Goal: Task Accomplishment & Management: Manage account settings

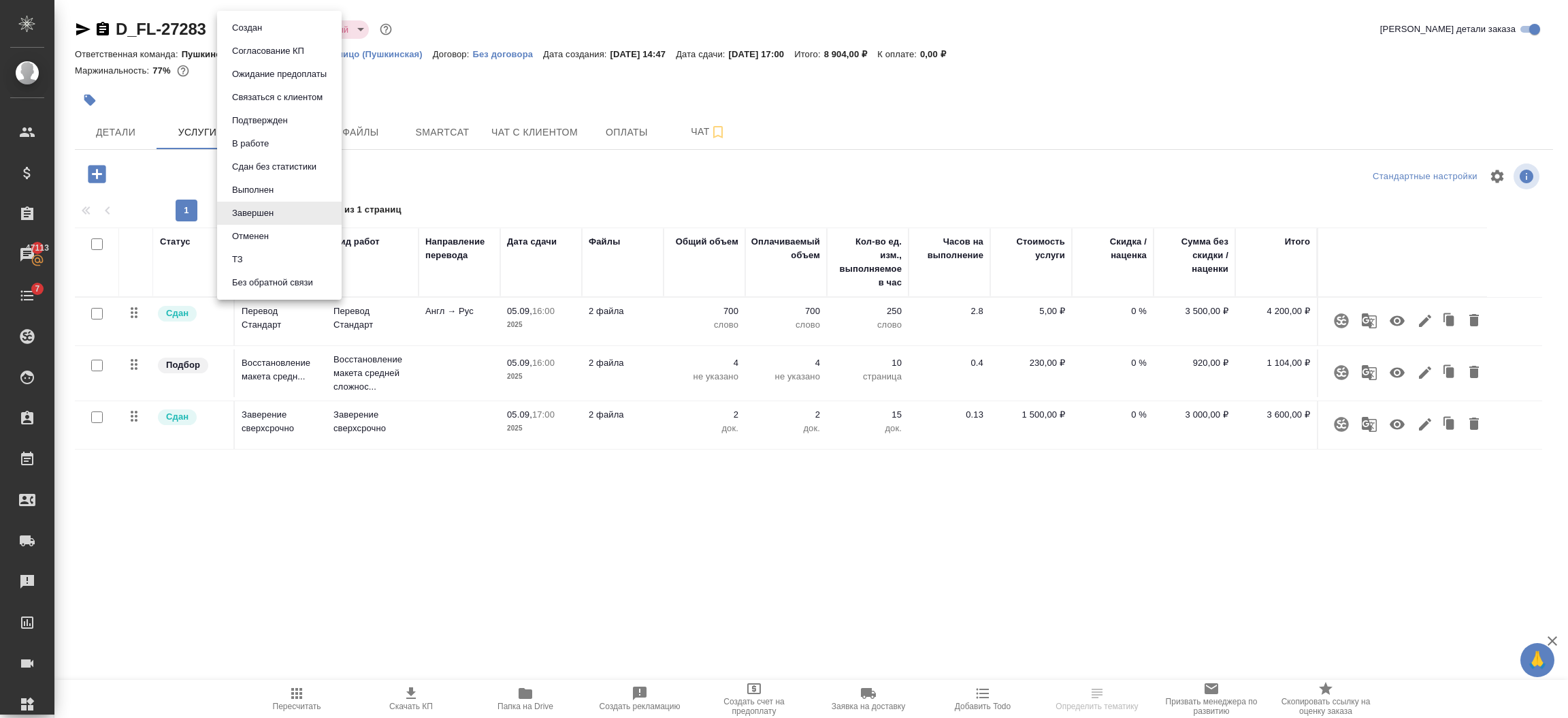
click at [243, 187] on button "Выполнен" at bounding box center [252, 190] width 50 height 15
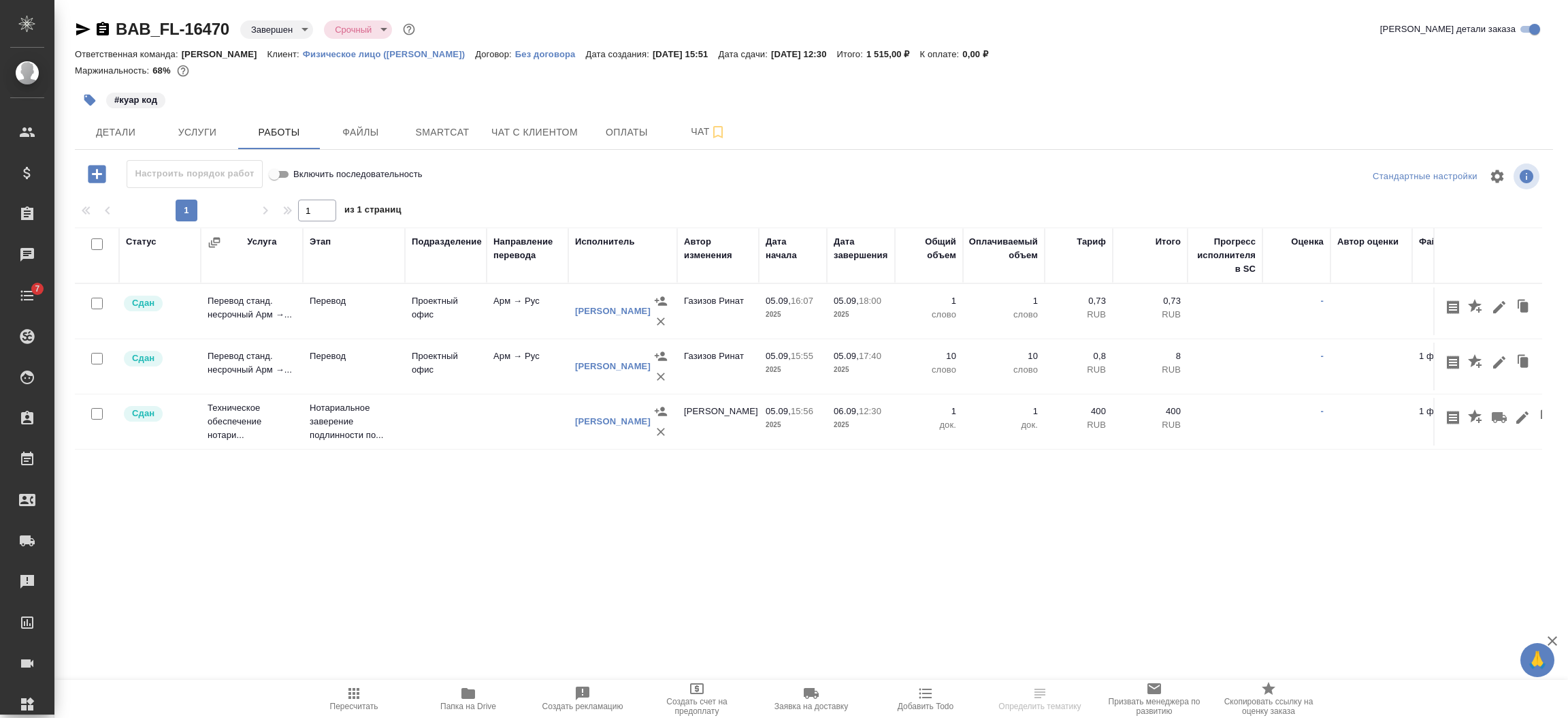
click at [279, 31] on body "🙏 .cls-1 fill:#fff; AWATERA Semenets Irina Клиенты Спецификации Заказы Чаты 7 T…" at bounding box center [784, 359] width 1568 height 718
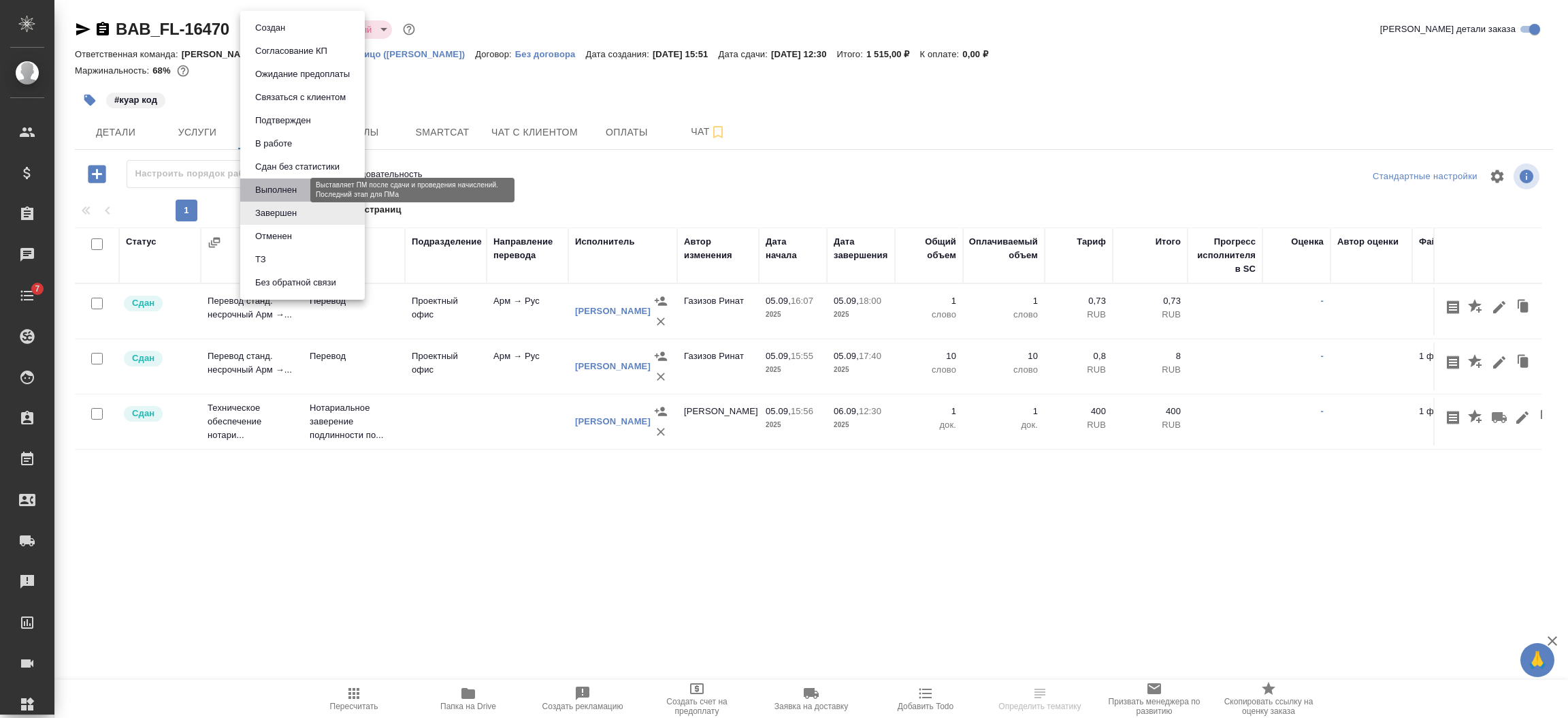
click at [274, 183] on button "Выполнен" at bounding box center [275, 190] width 50 height 15
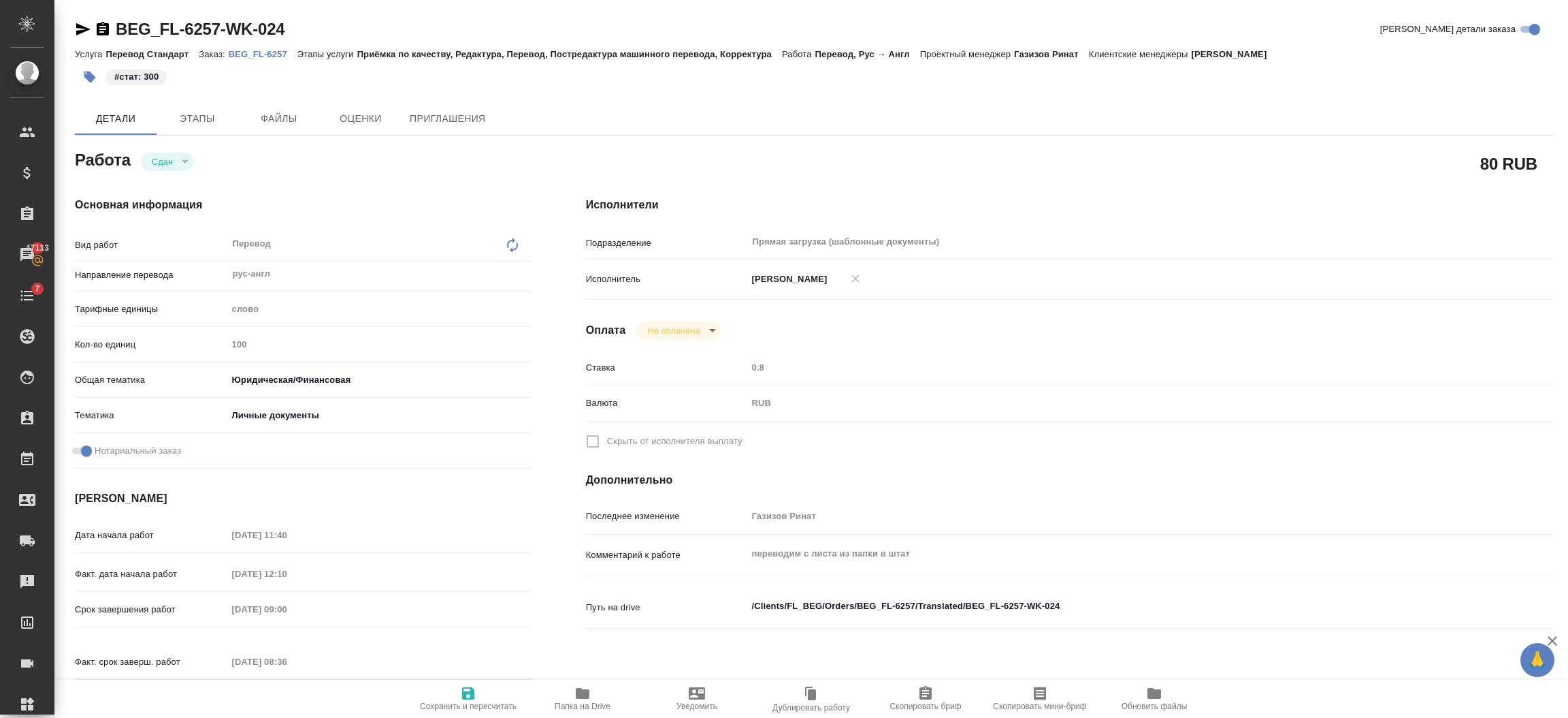
click at [260, 47] on link "BEG_FL-6257" at bounding box center [263, 53] width 69 height 12
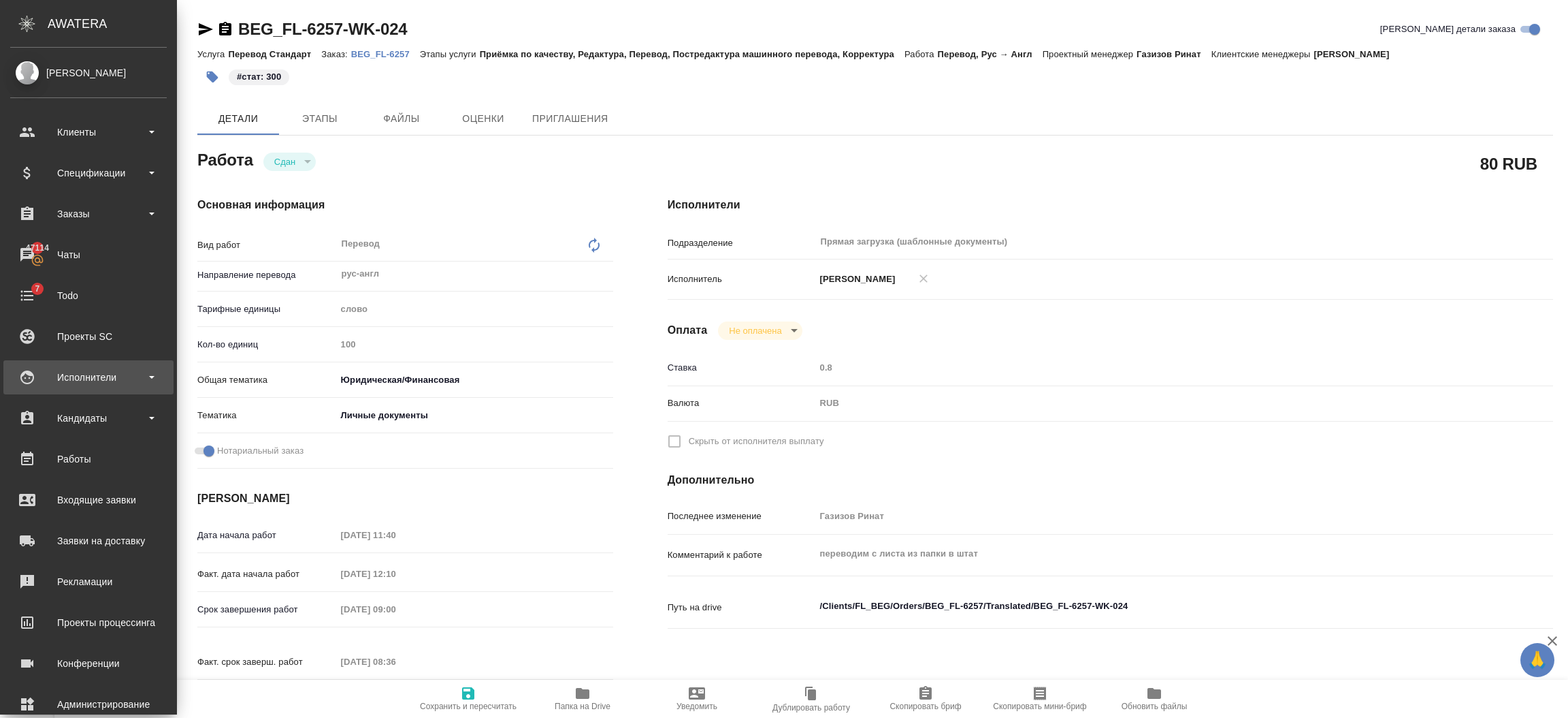
click at [131, 378] on div "Исполнители" at bounding box center [88, 377] width 157 height 20
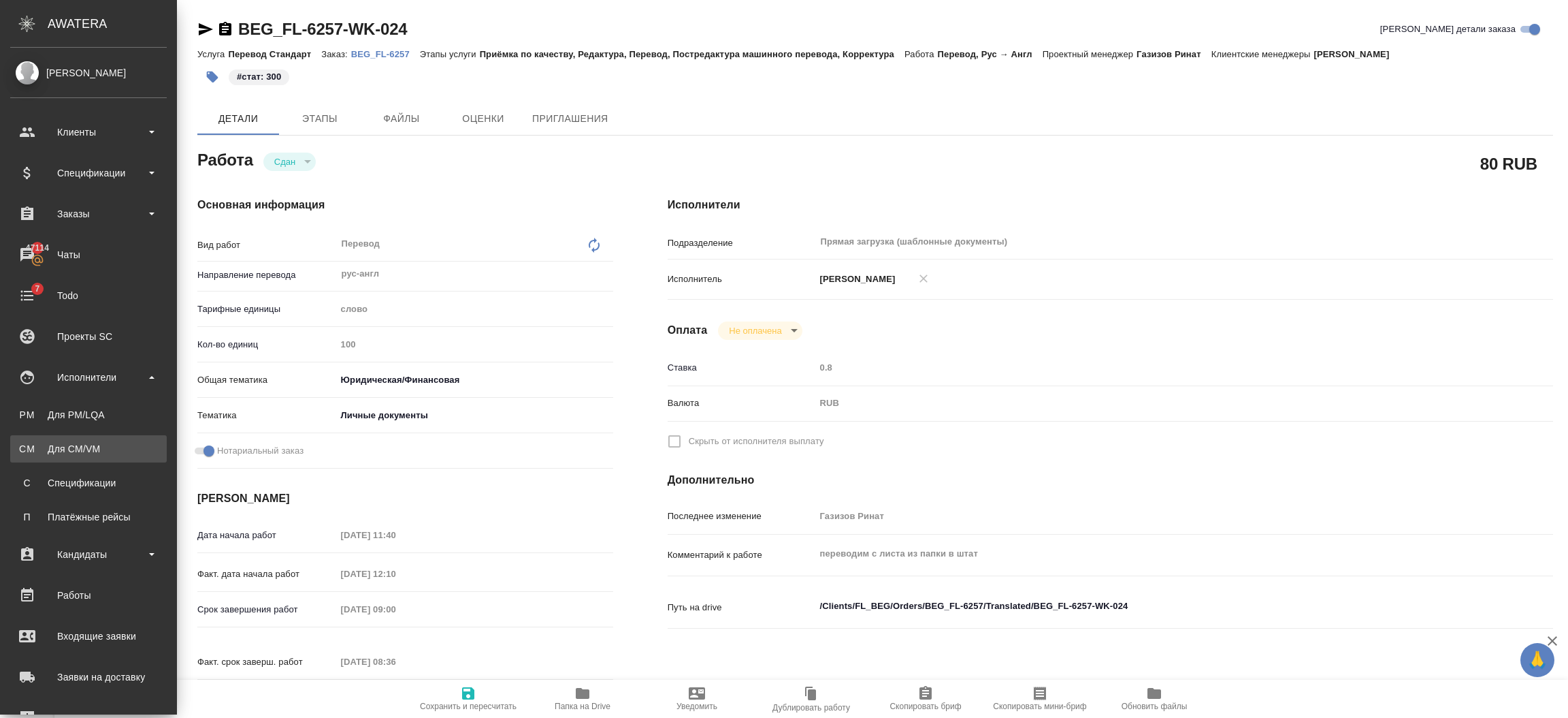
click at [109, 451] on div "Для CM/VM" at bounding box center [88, 448] width 143 height 14
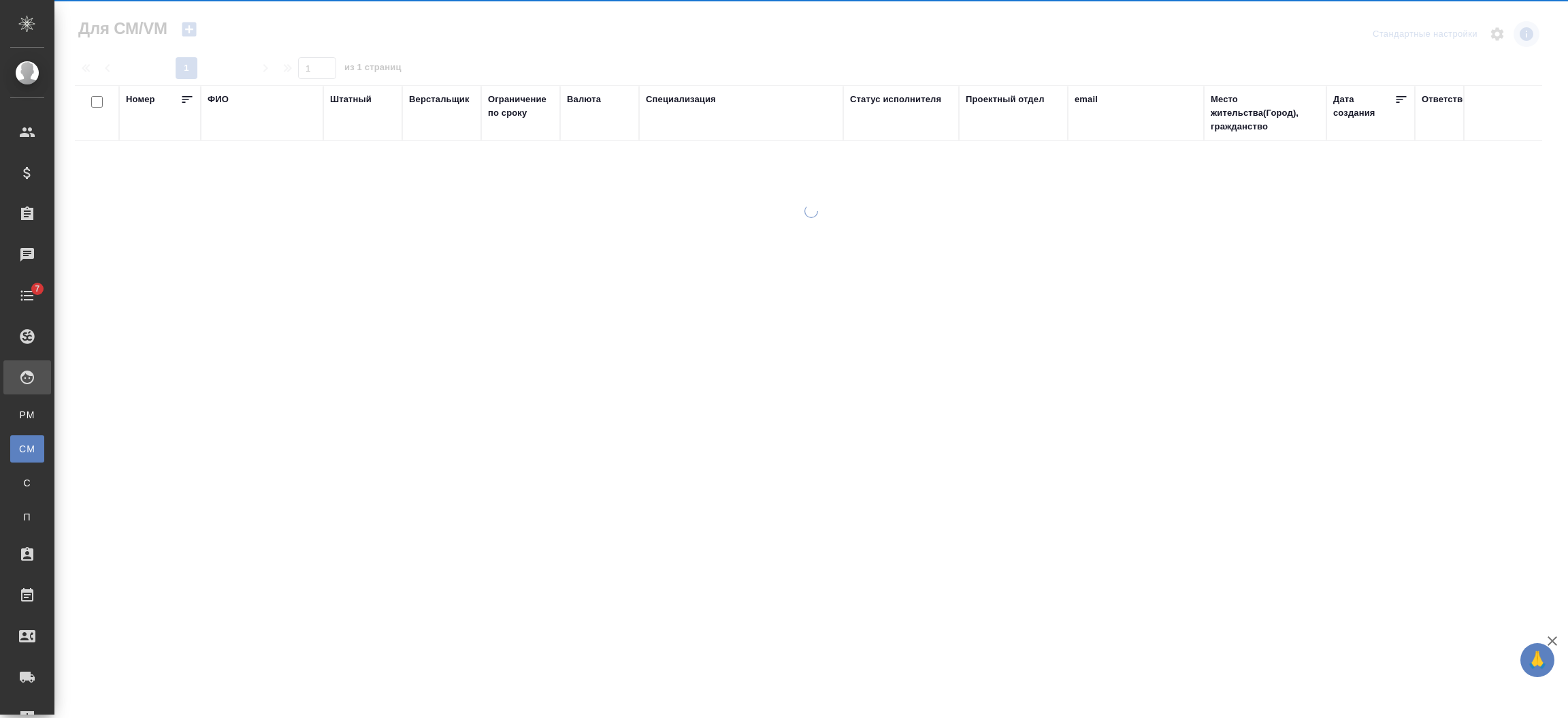
click at [219, 103] on div "ФИО" at bounding box center [218, 99] width 21 height 14
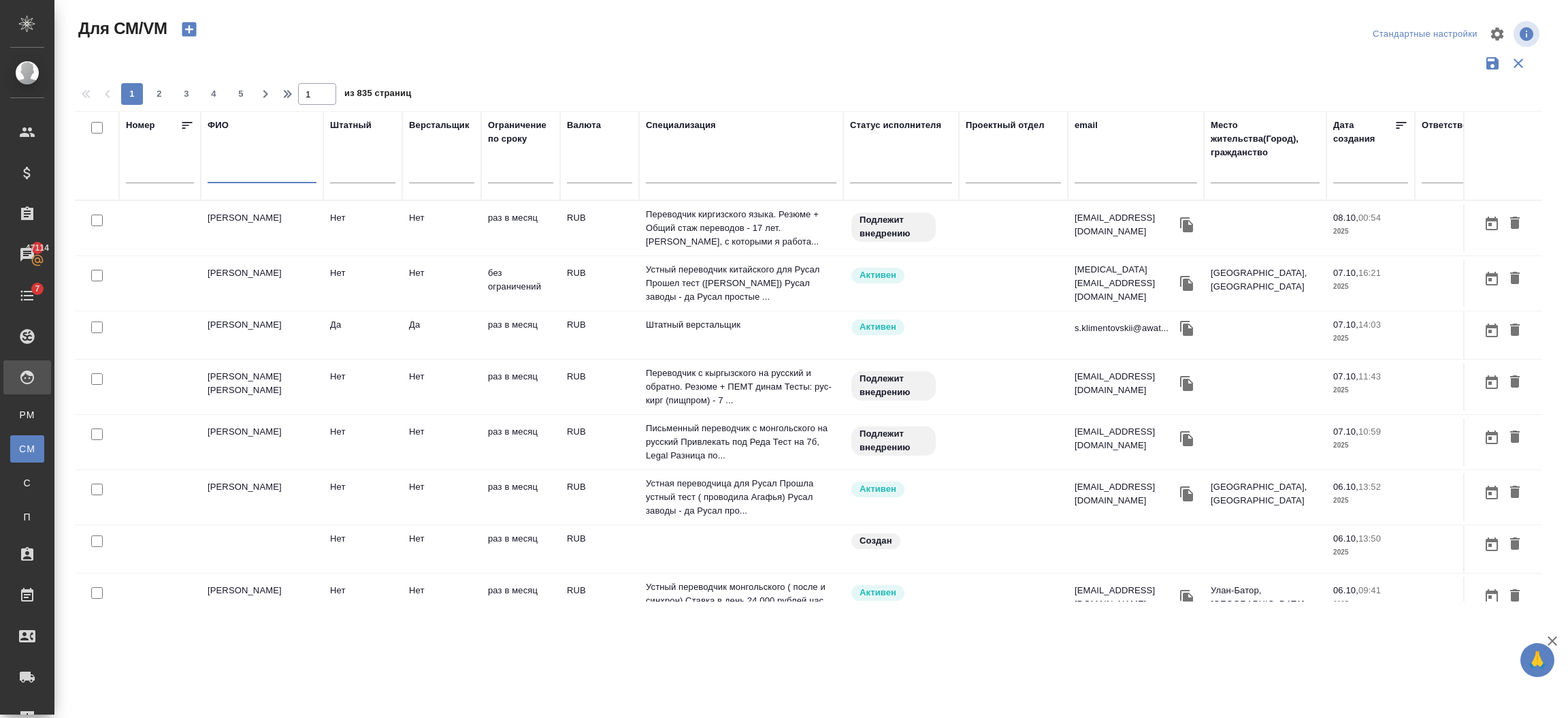
paste input "[EMAIL_ADDRESS][DOMAIN_NAME]"
type input "d"
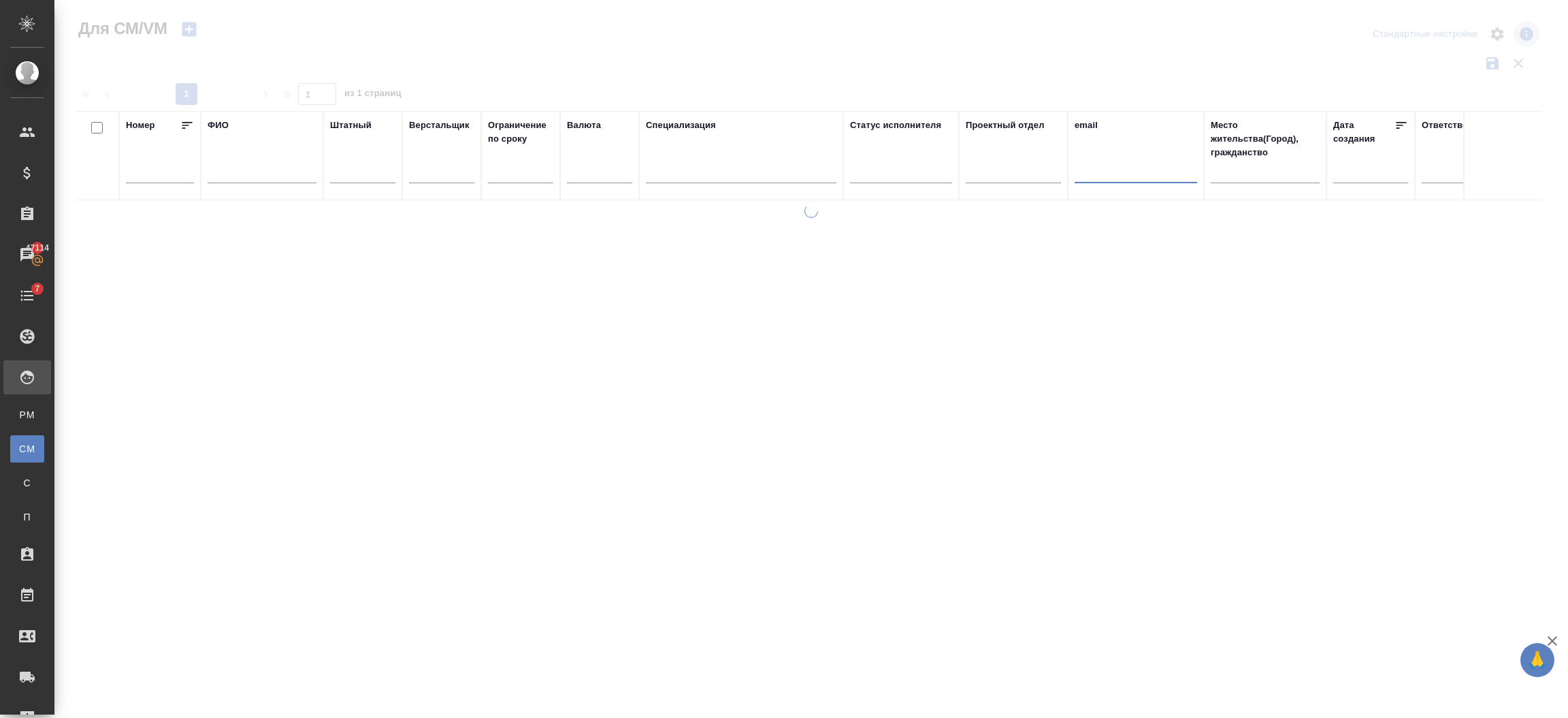
paste input "[EMAIL_ADDRESS][DOMAIN_NAME]"
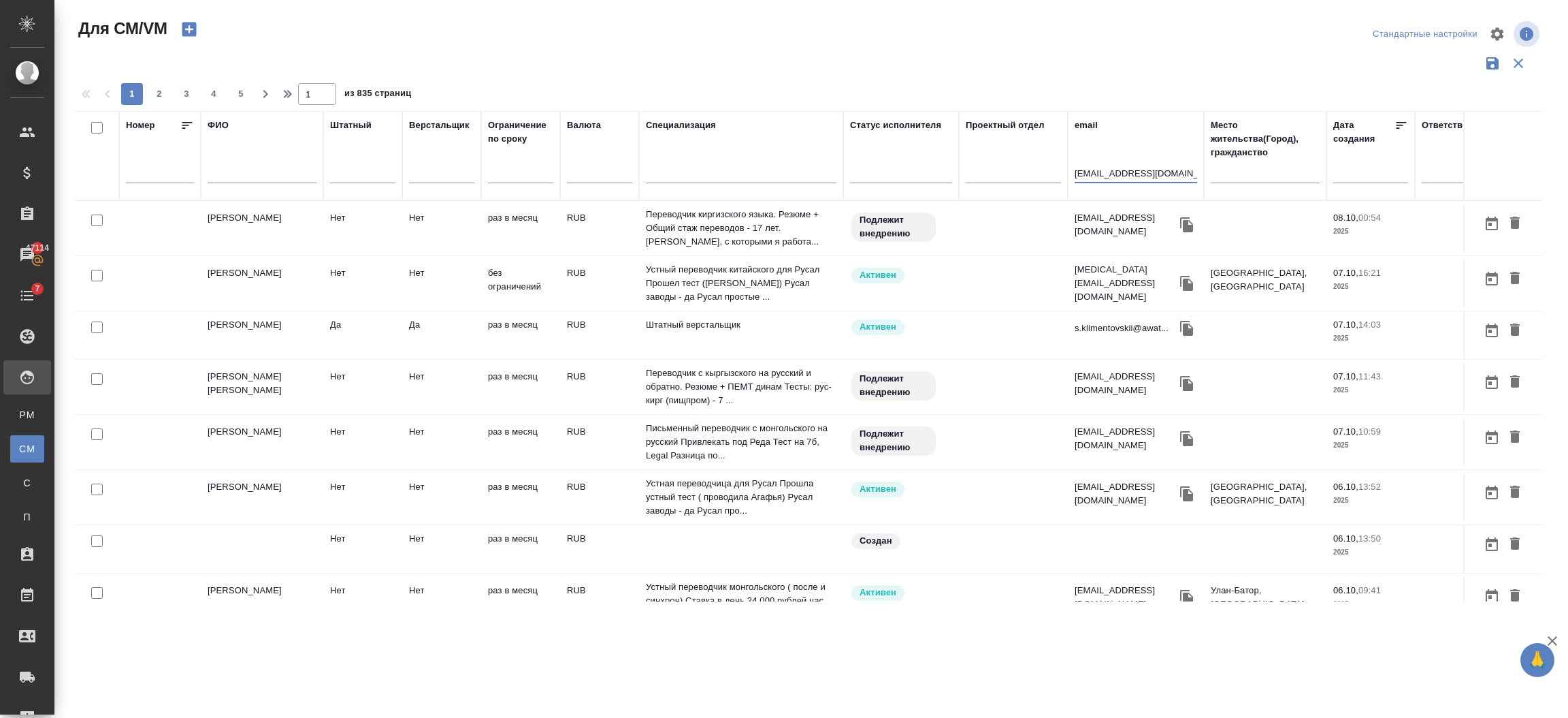
type input "[EMAIL_ADDRESS][DOMAIN_NAME]"
drag, startPoint x: 1128, startPoint y: 170, endPoint x: 773, endPoint y: 81, distance: 366.0
click at [773, 81] on div at bounding box center [813, 80] width 1478 height 7
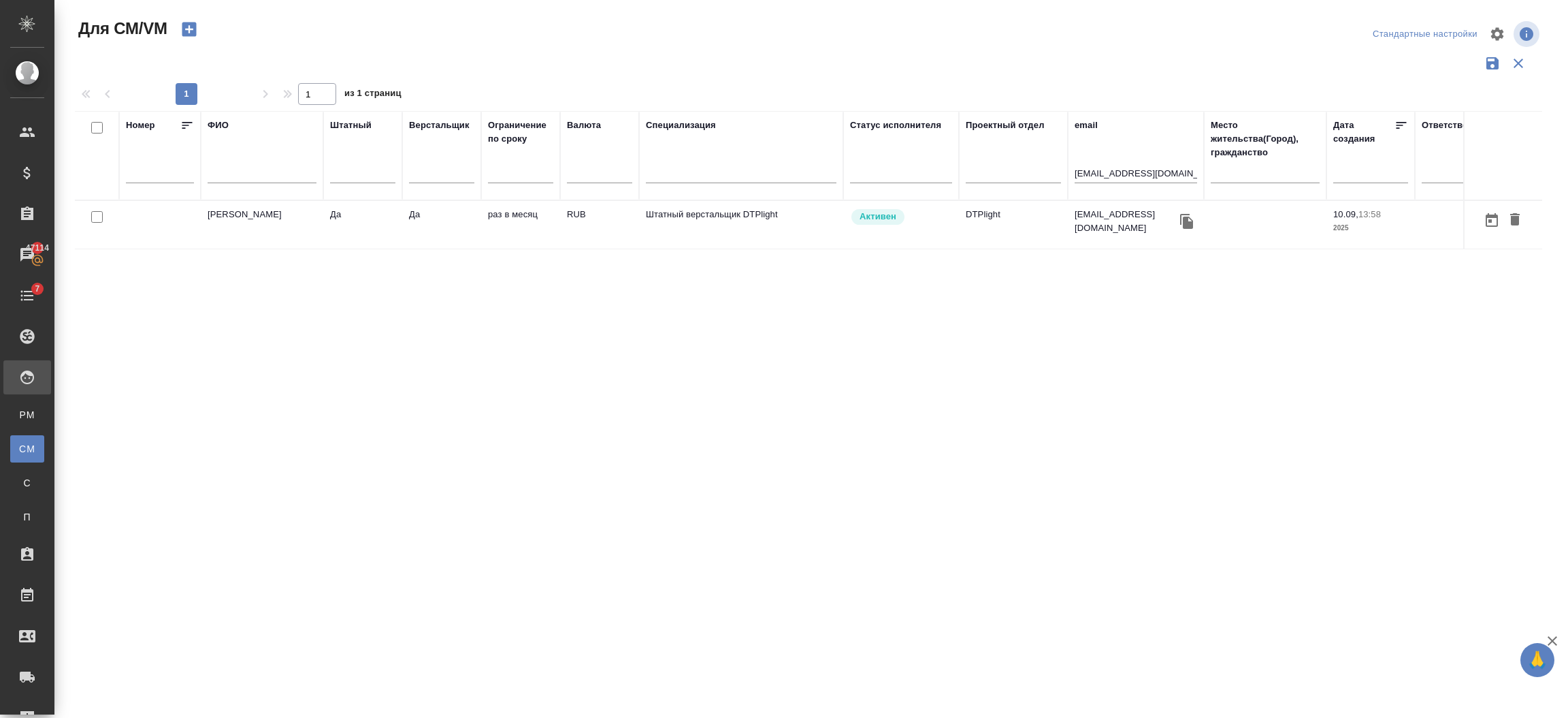
click at [284, 224] on td "[PERSON_NAME]" at bounding box center [262, 225] width 123 height 47
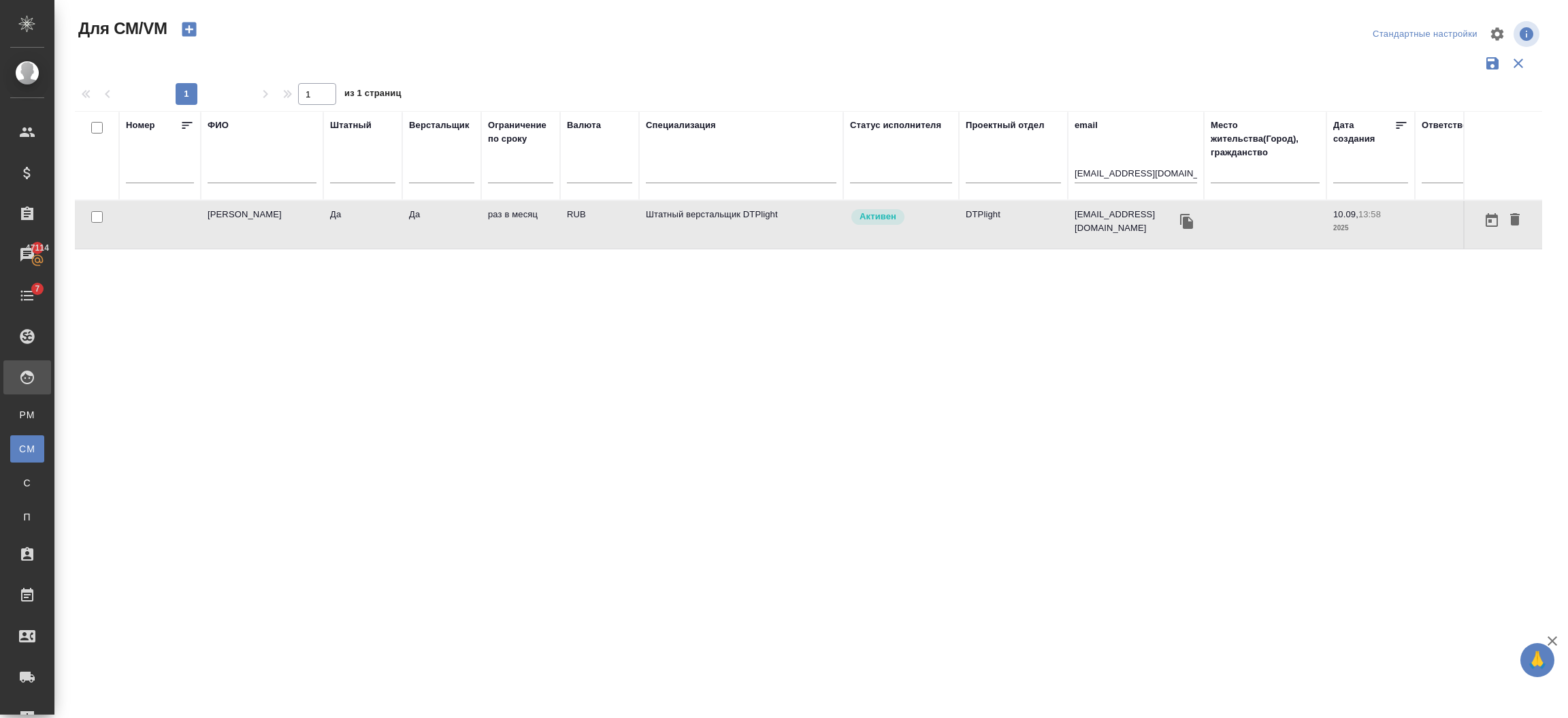
click at [284, 224] on td "[PERSON_NAME]" at bounding box center [262, 225] width 123 height 47
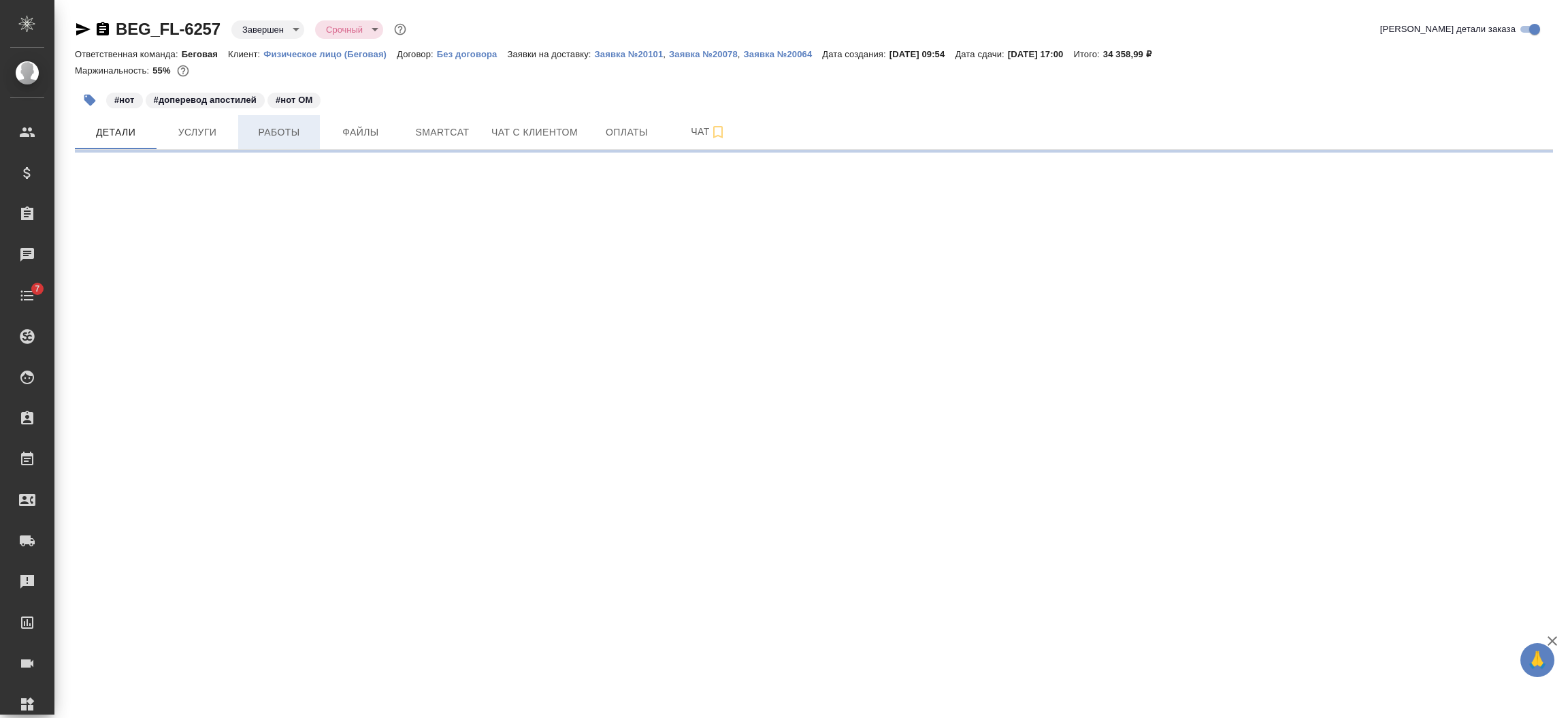
click at [300, 126] on span "Работы" at bounding box center [279, 132] width 65 height 17
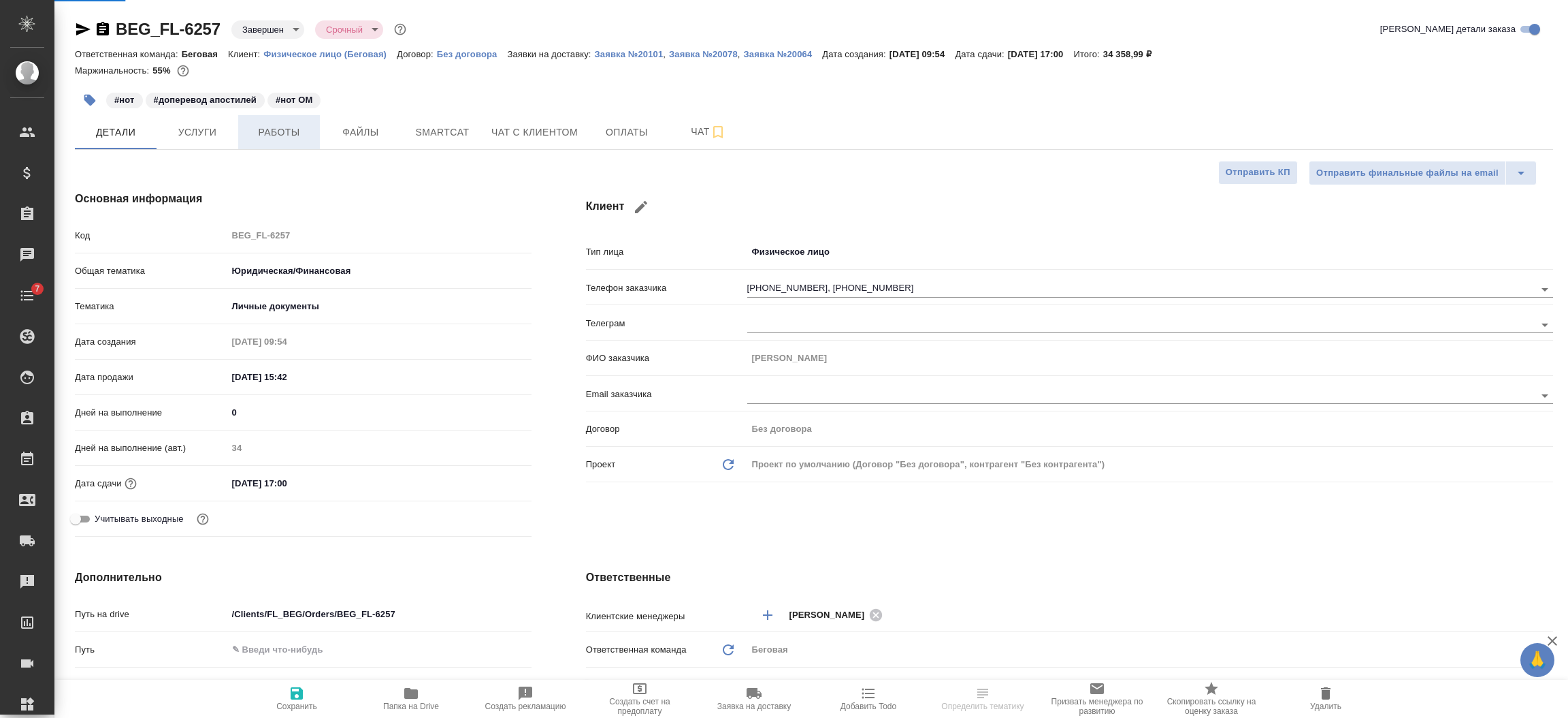
click at [265, 133] on span "Работы" at bounding box center [279, 132] width 65 height 17
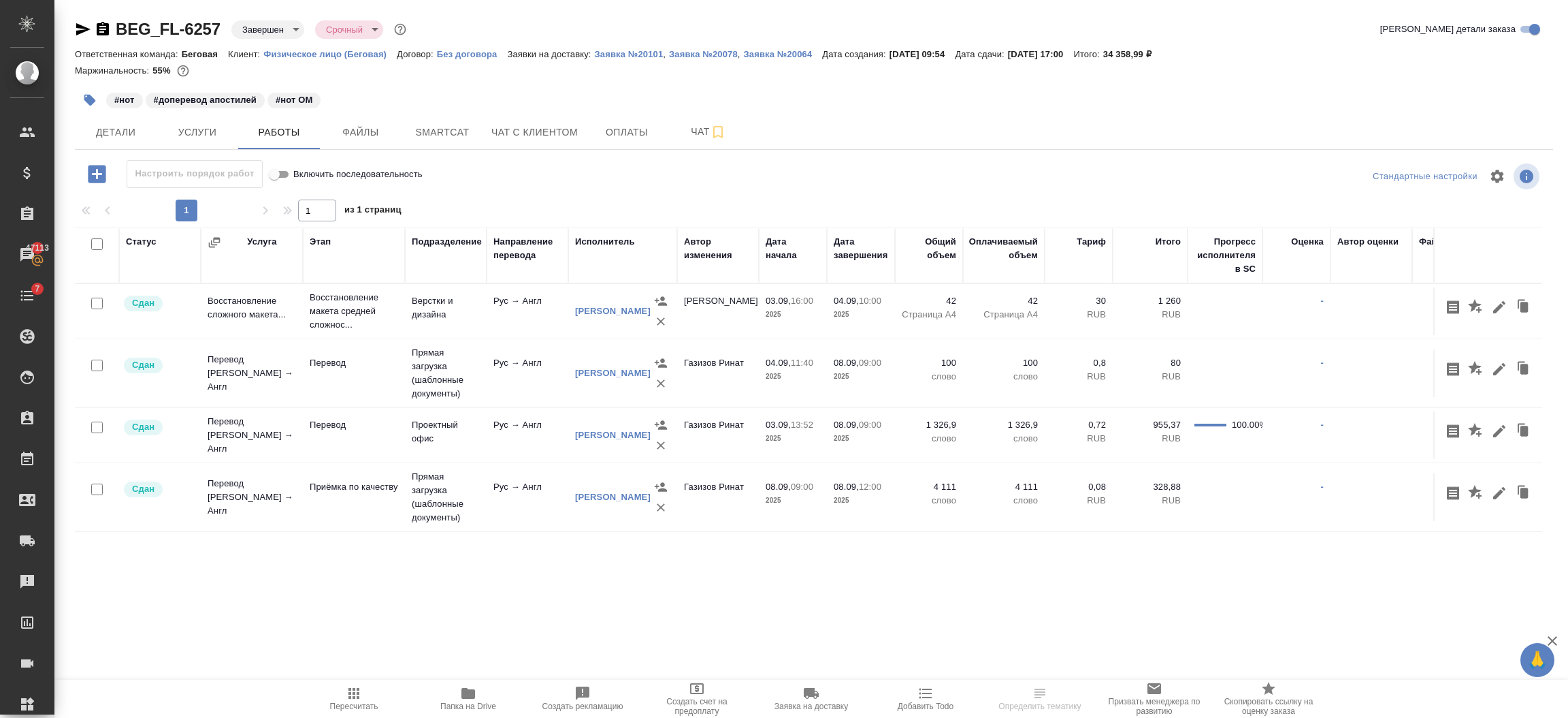
click at [1488, 543] on button "button" at bounding box center [1499, 555] width 23 height 26
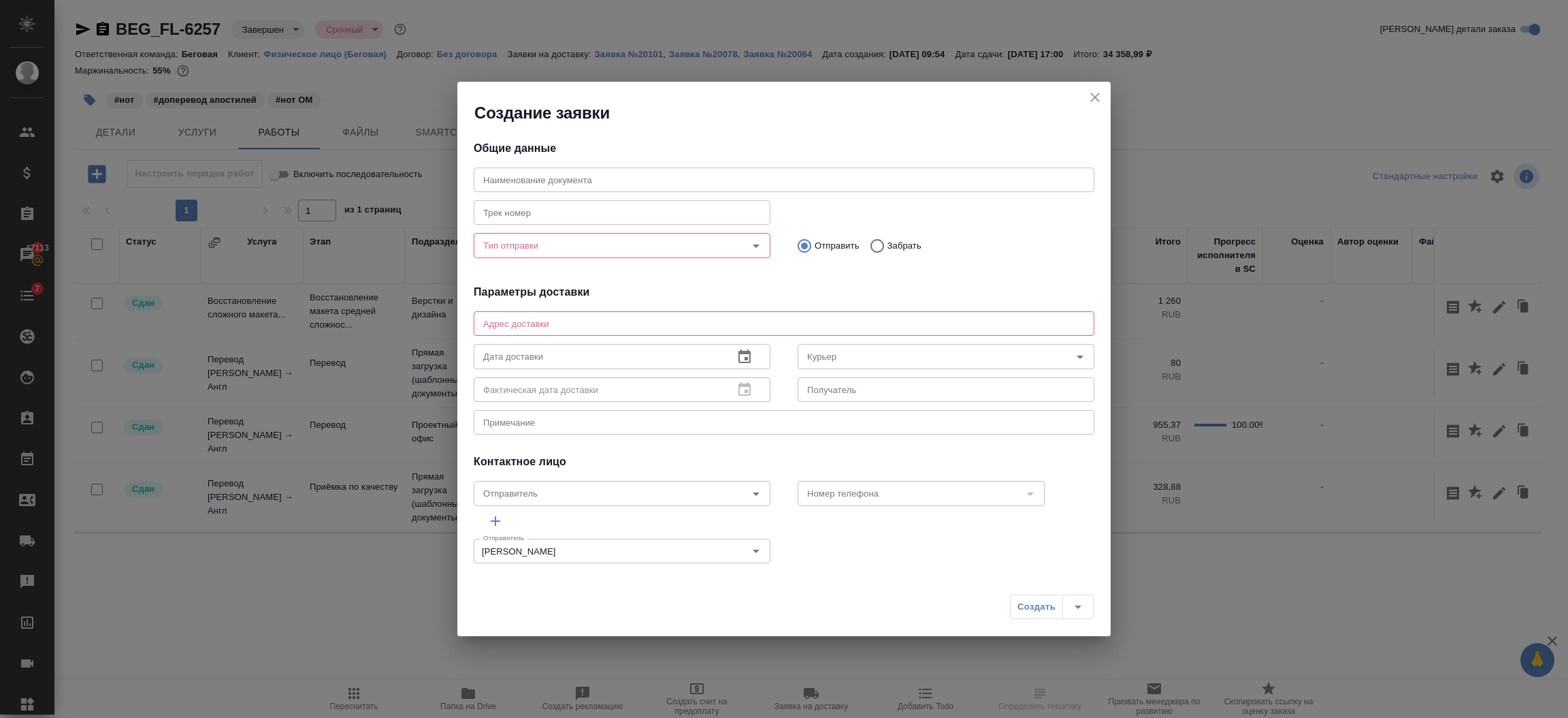
click at [1096, 97] on icon "close" at bounding box center [1094, 97] width 16 height 16
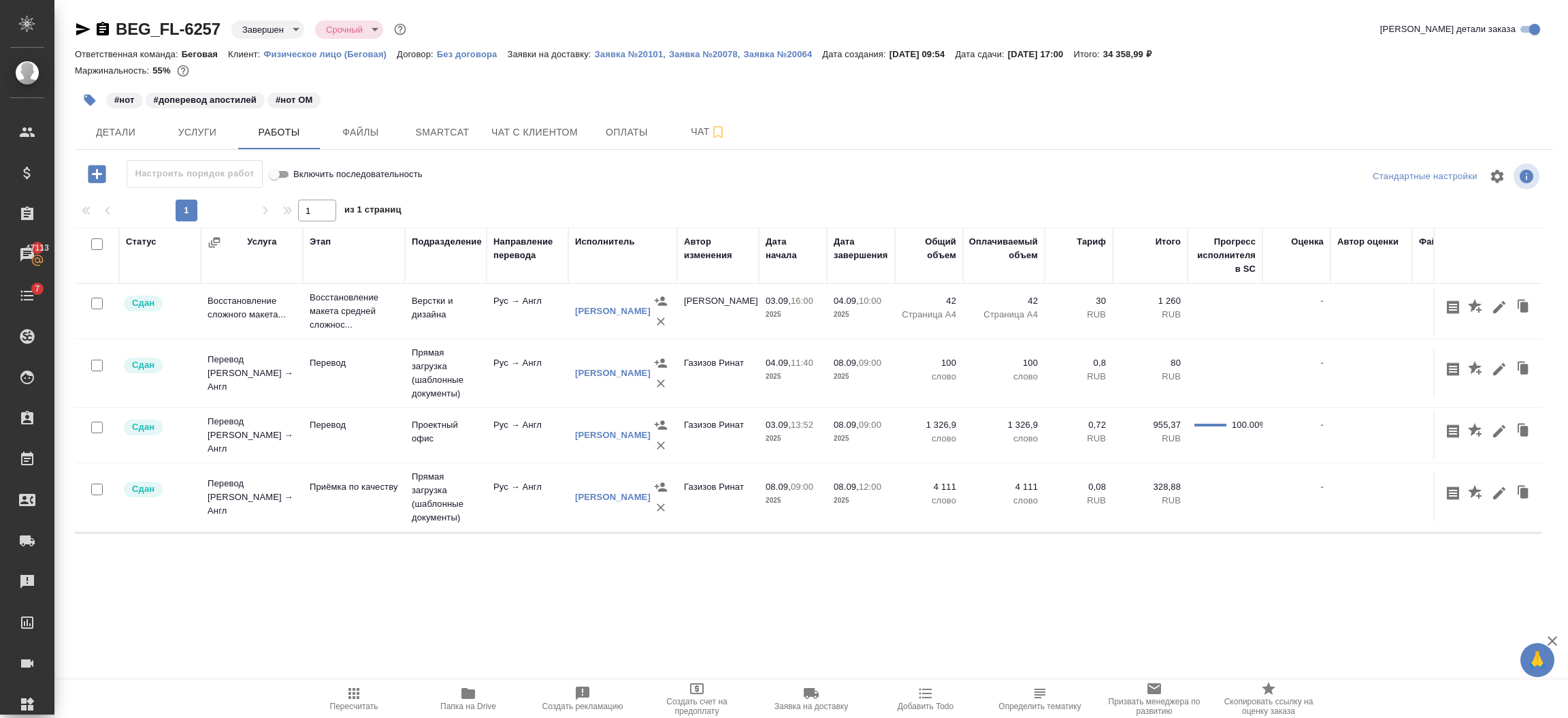
scroll to position [207, 0]
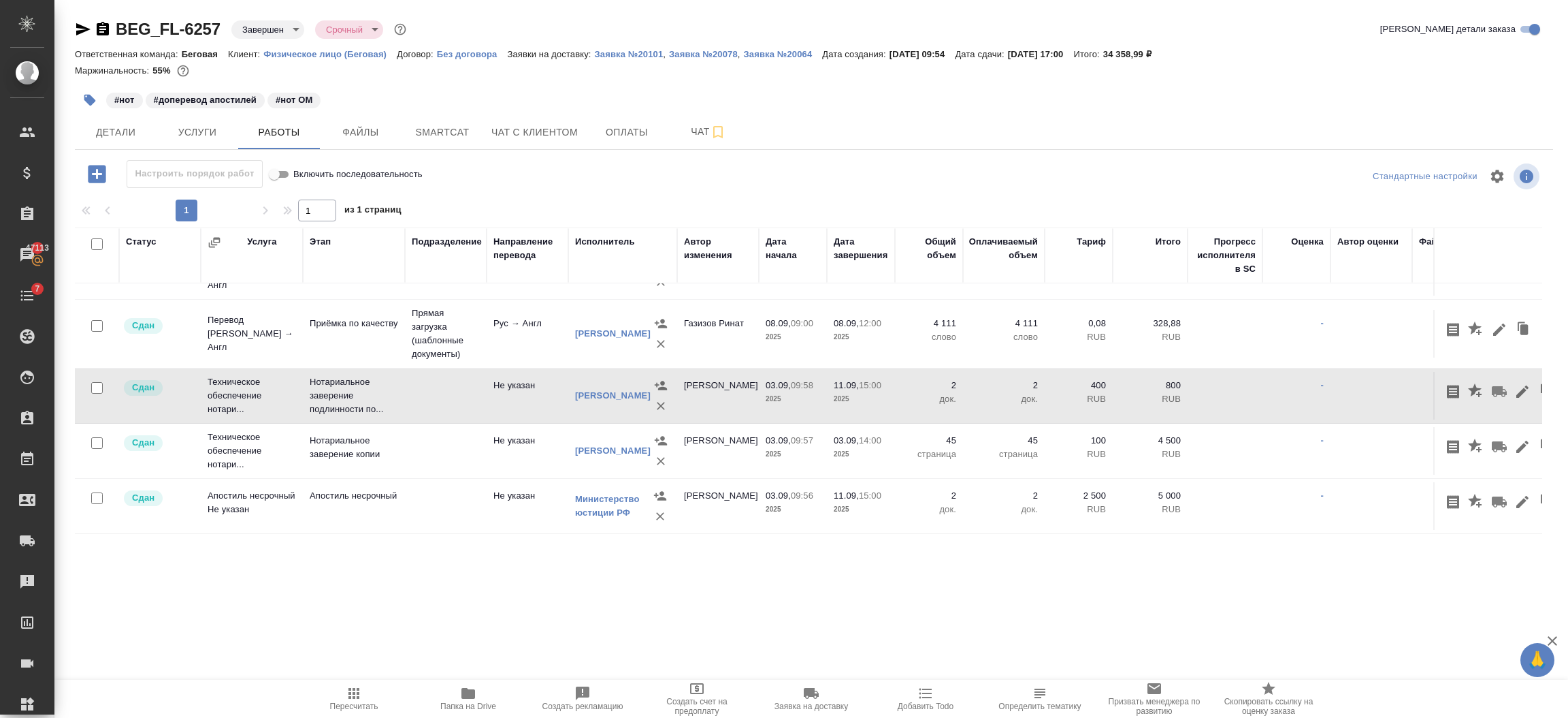
click at [1092, 97] on div "#нот #доперевод апостилей #нот ОМ" at bounding box center [813, 99] width 1478 height 30
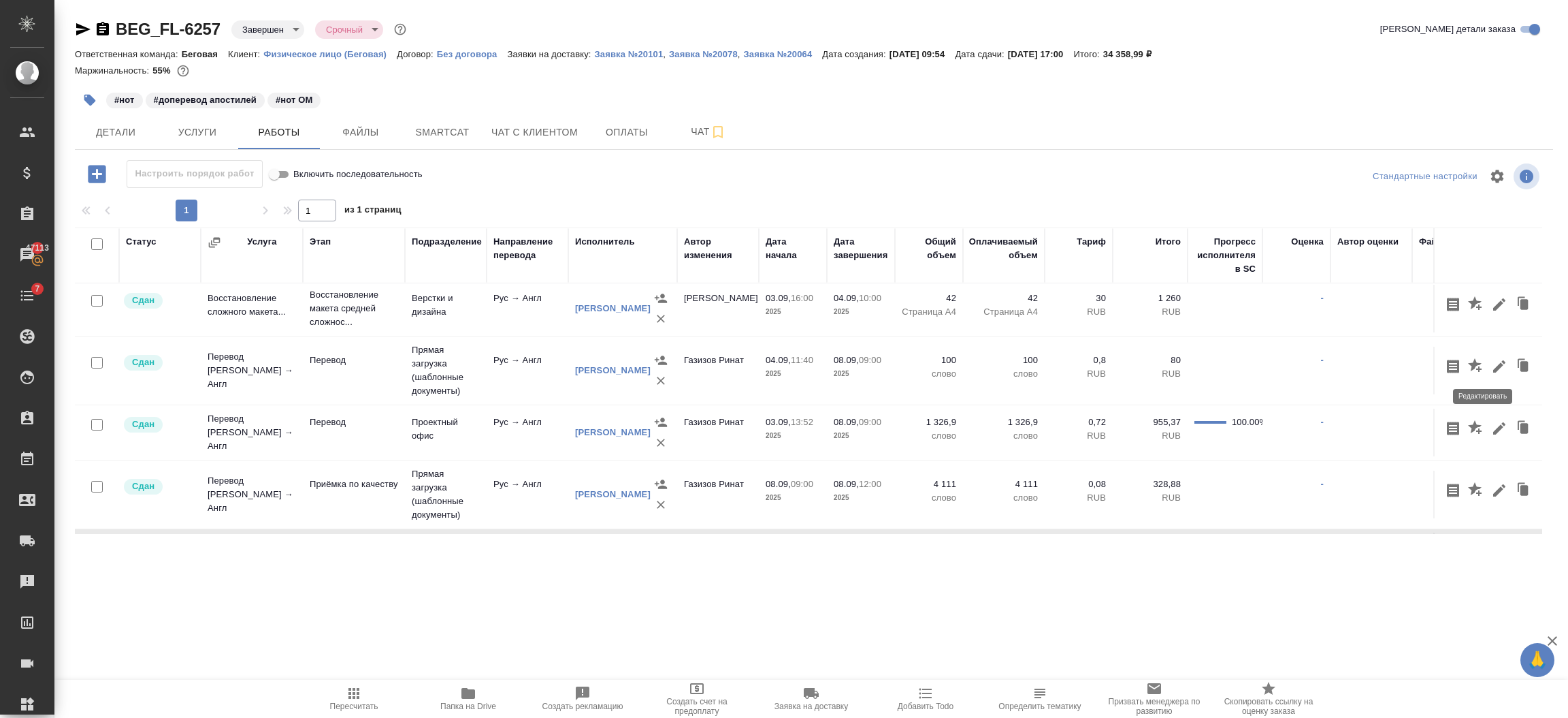
click at [1491, 364] on icon "button" at bounding box center [1499, 366] width 16 height 16
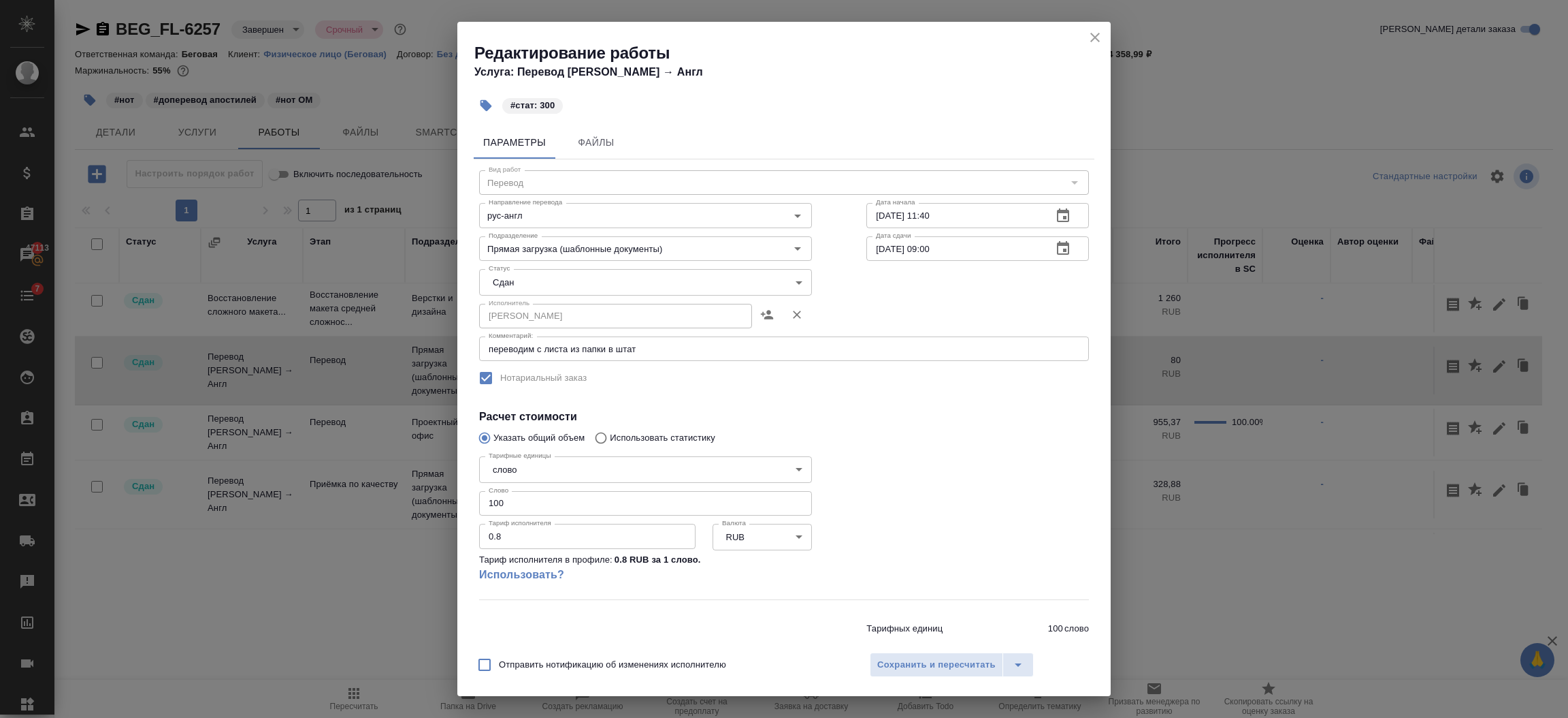
click at [460, 502] on div "Параметры Файлы Вид работ Перевод Вид работ Направление перевода рус-англ Напра…" at bounding box center [784, 381] width 653 height 523
click at [513, 500] on input "100" at bounding box center [645, 503] width 333 height 25
click at [467, 500] on div "Параметры Файлы Вид работ Перевод Вид работ Направление перевода рус-англ Напра…" at bounding box center [784, 381] width 653 height 523
type input "300"
click at [934, 670] on span "Сохранить и пересчитать" at bounding box center [937, 665] width 119 height 15
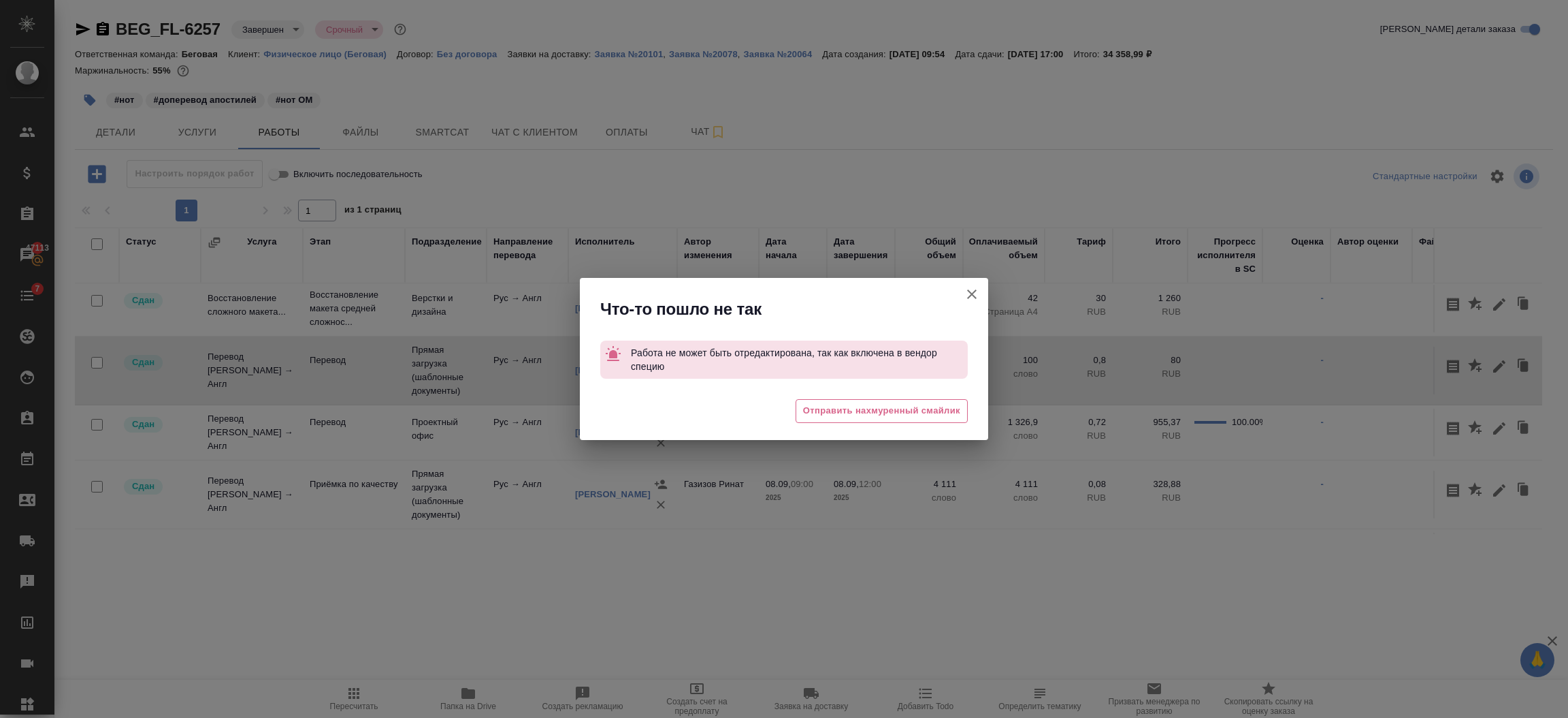
click at [969, 293] on icon "button" at bounding box center [972, 293] width 16 height 16
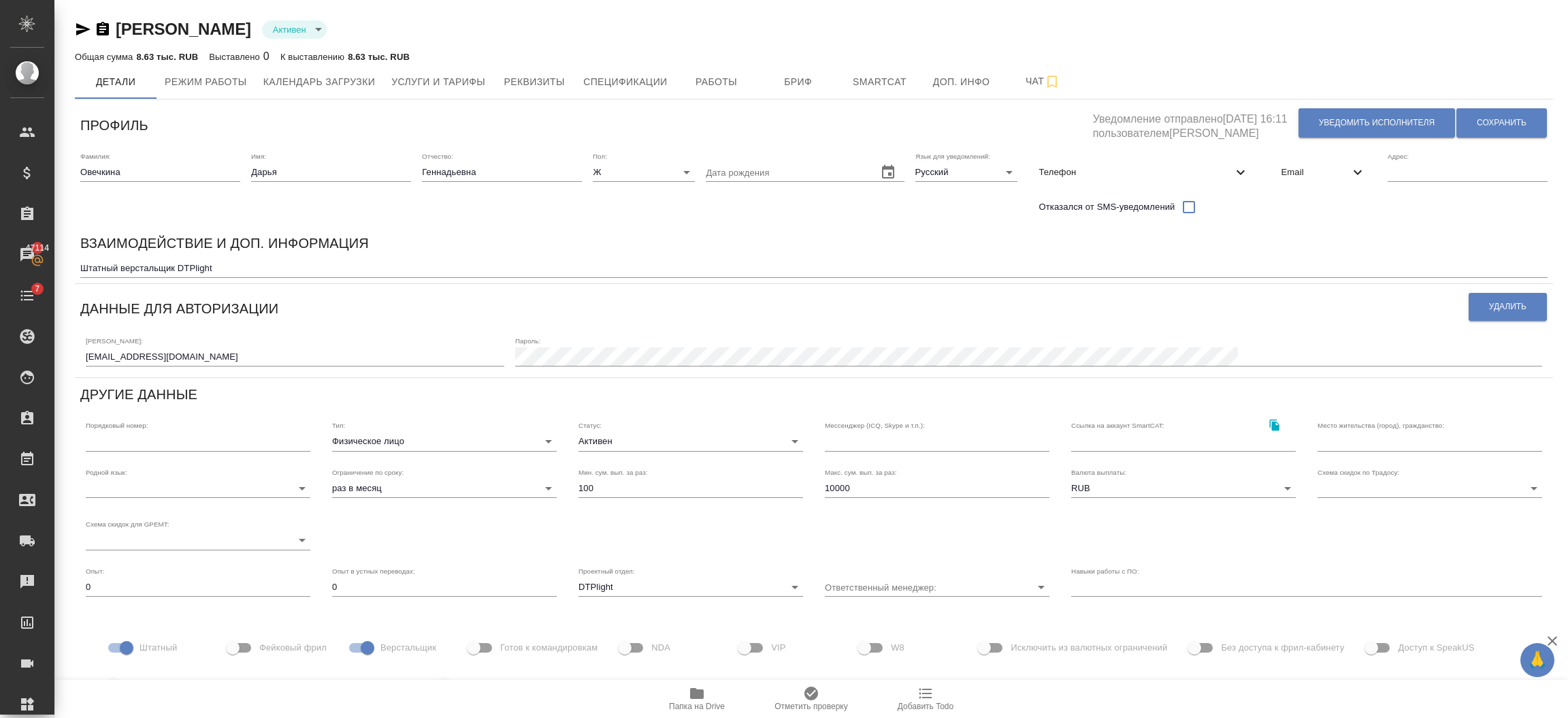
click at [133, 359] on input "[EMAIL_ADDRESS][DOMAIN_NAME]" at bounding box center [295, 357] width 418 height 19
type input "[EMAIL_ADDRESS][DOMAIN_NAME]"
click at [1486, 121] on span "Сохранить" at bounding box center [1501, 123] width 50 height 12
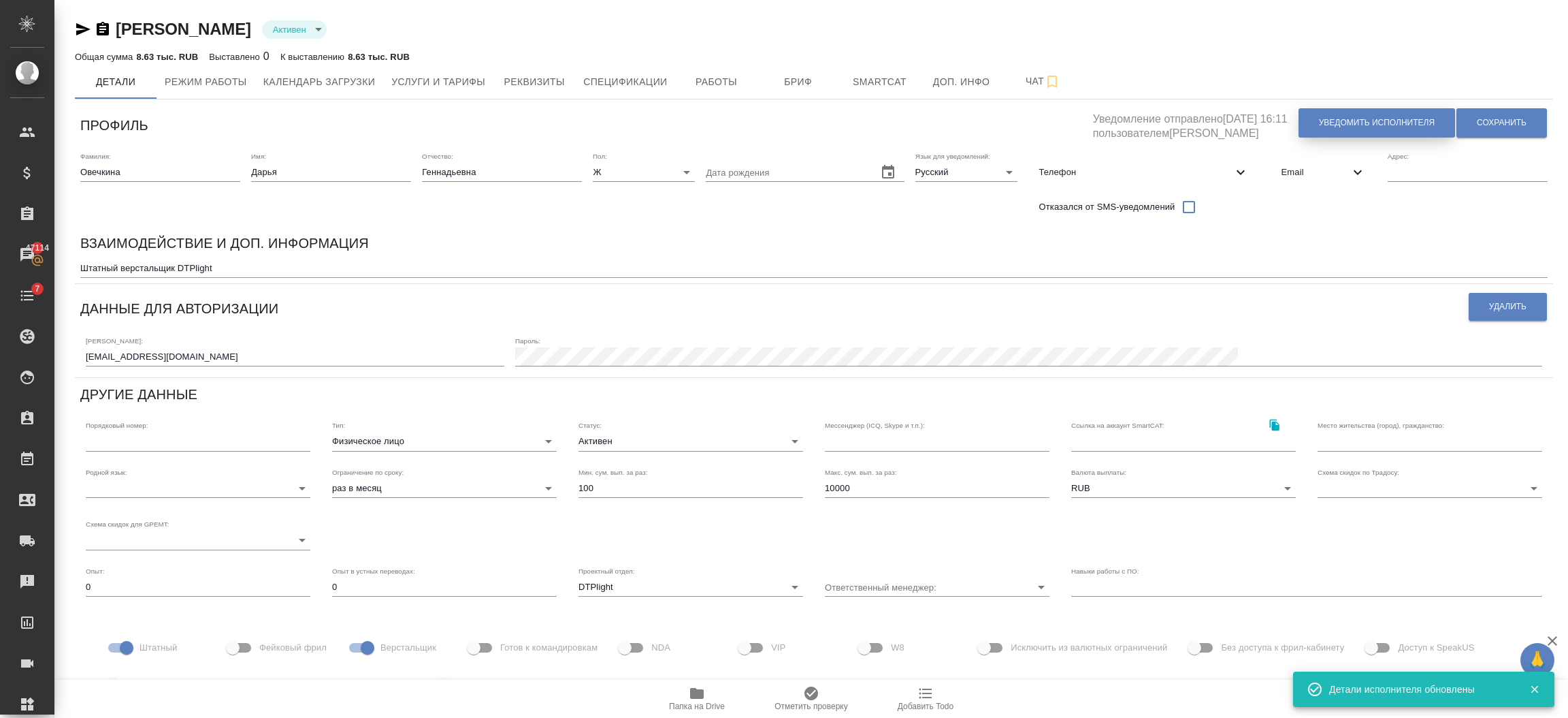
click at [1303, 118] on button "Уведомить исполнителя" at bounding box center [1377, 123] width 157 height 30
type textarea "Loremi dolo, Sitam! Consectetura e seddoeius temporincid ut laboreetdol magnaal…"
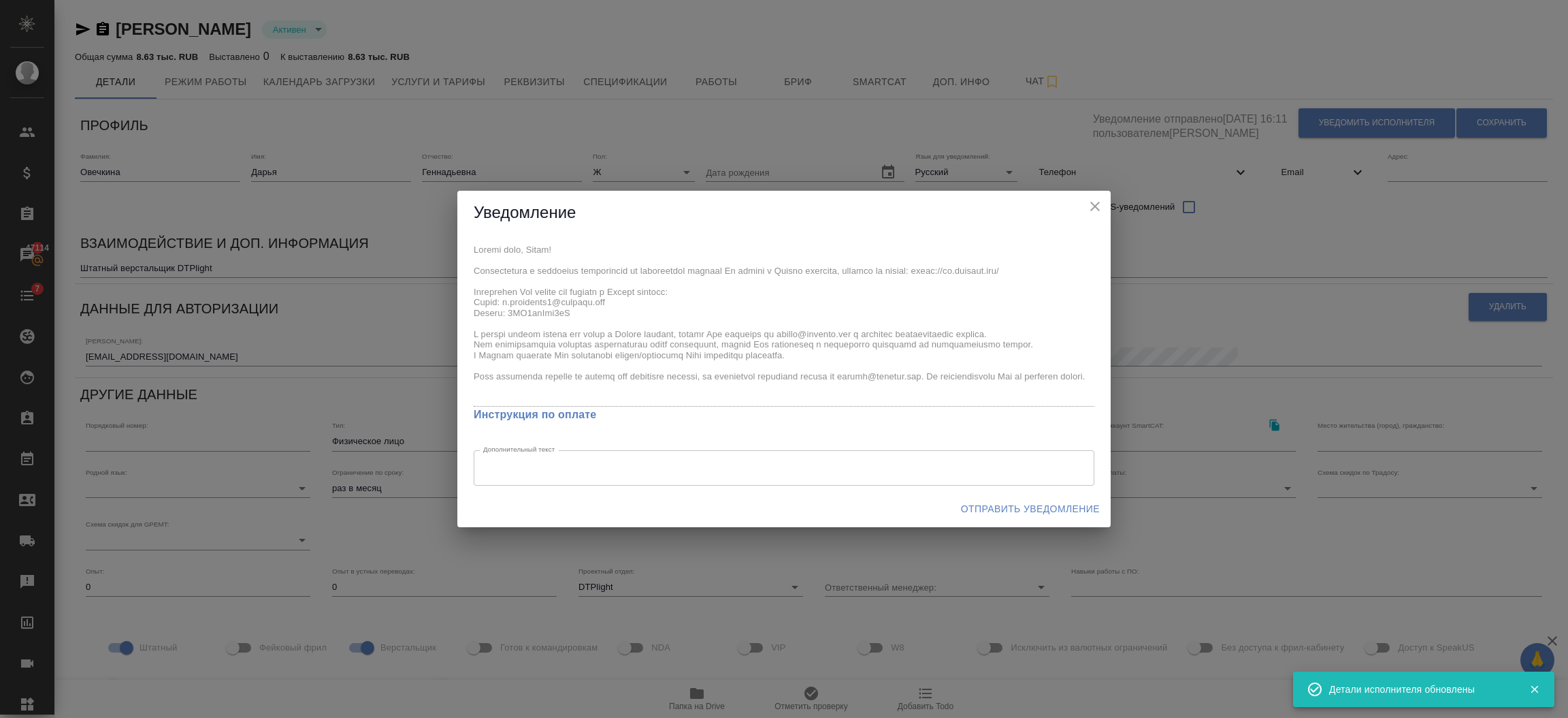
click at [1027, 509] on span "Отправить уведомление" at bounding box center [1030, 509] width 139 height 17
